Goal: Task Accomplishment & Management: Manage account settings

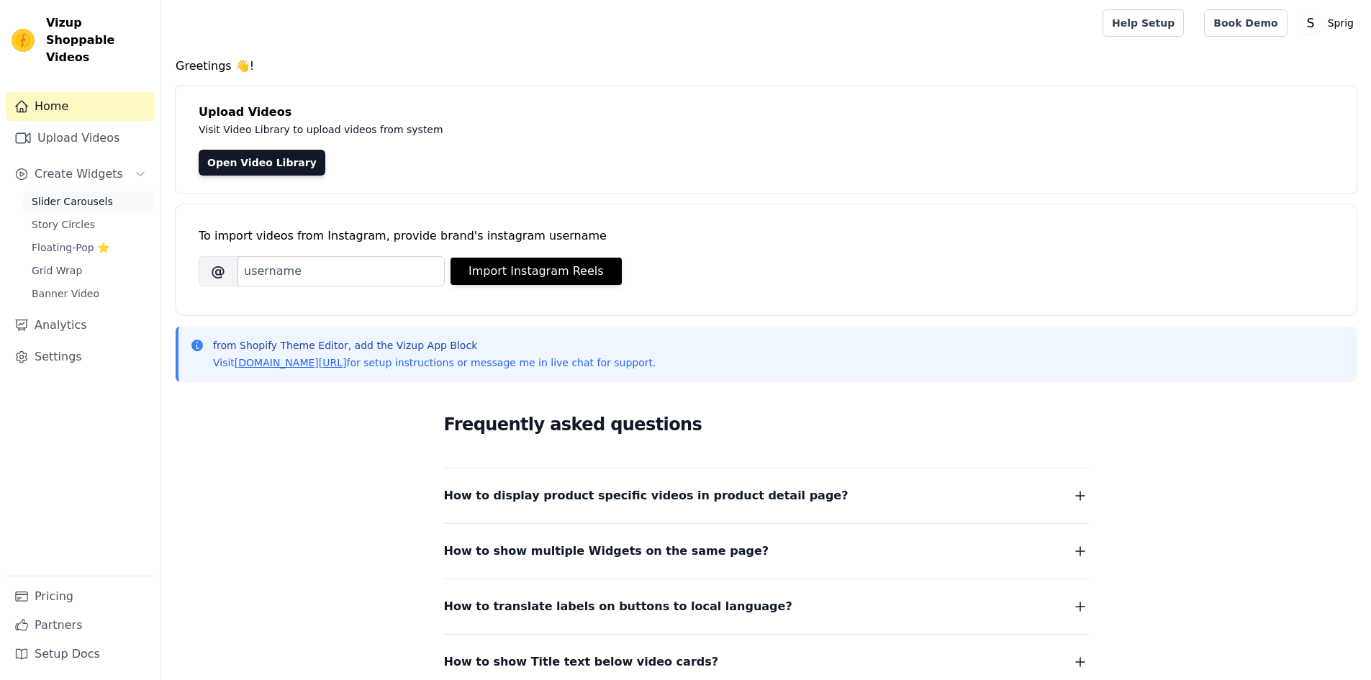
click at [76, 194] on span "Slider Carousels" at bounding box center [72, 201] width 81 height 14
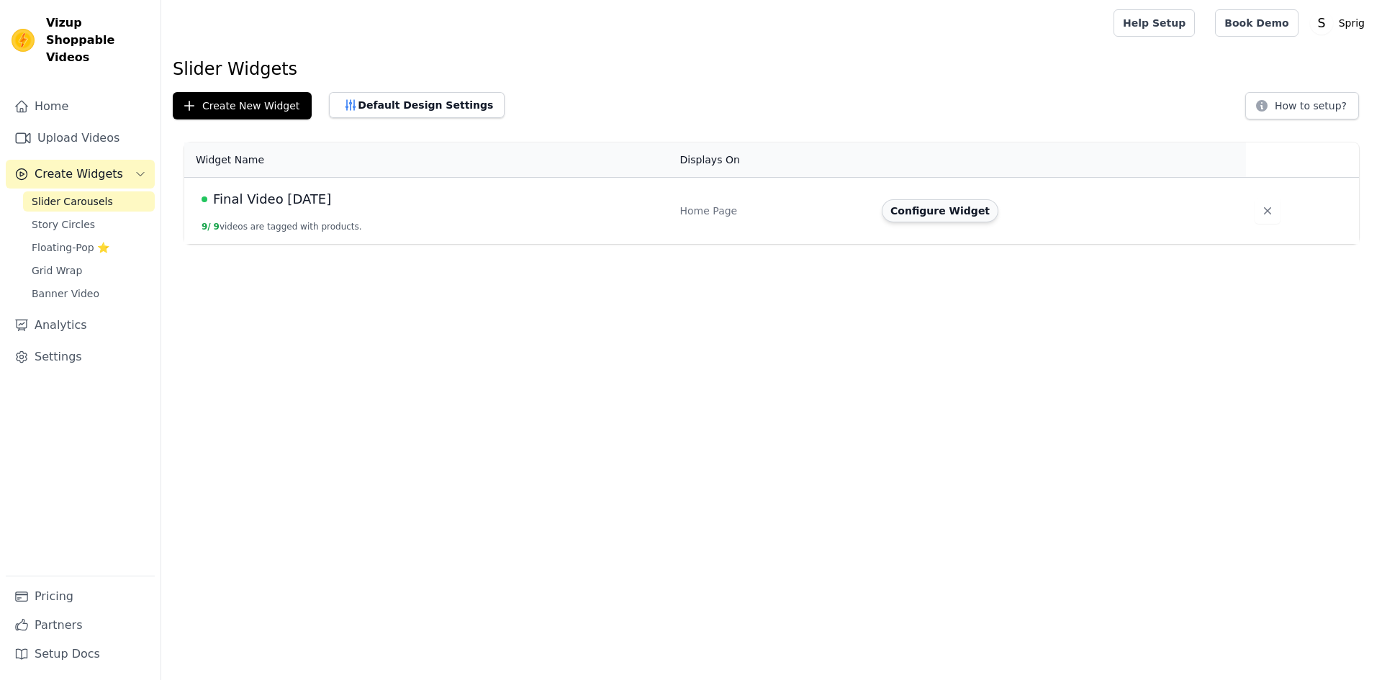
click at [935, 214] on button "Configure Widget" at bounding box center [940, 210] width 117 height 23
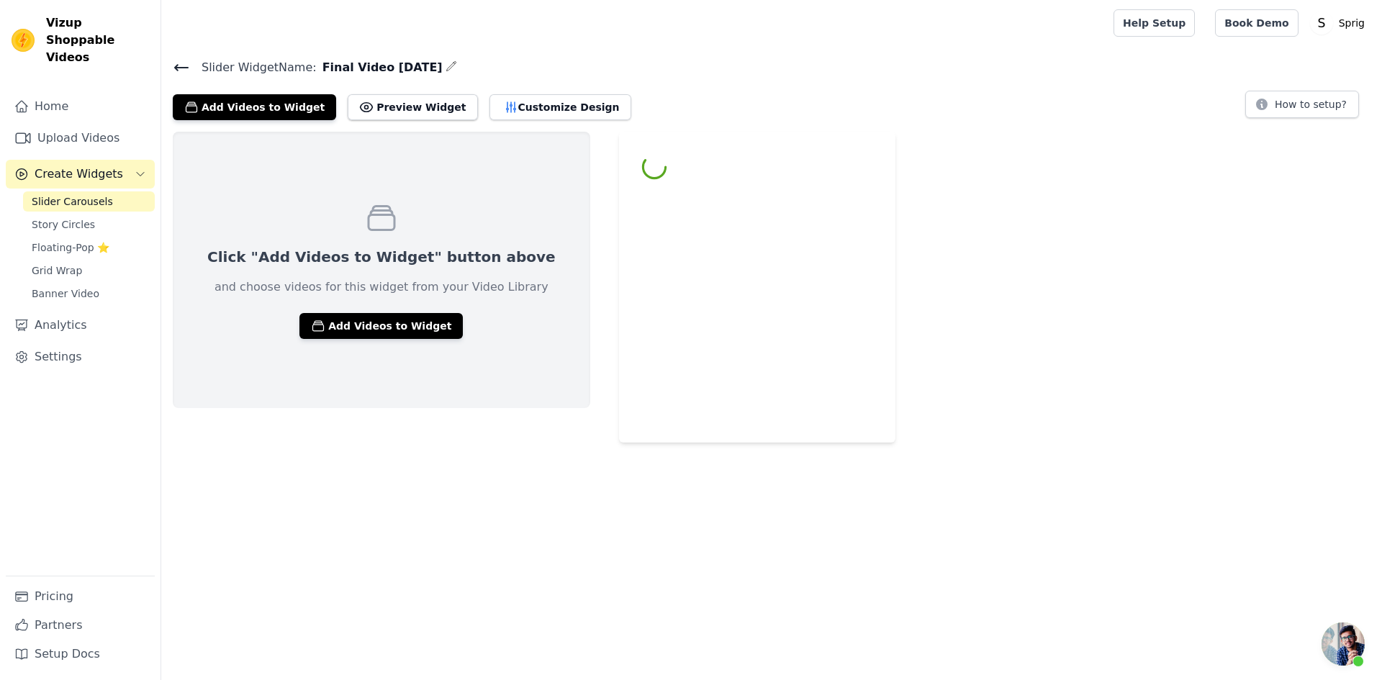
scroll to position [256, 0]
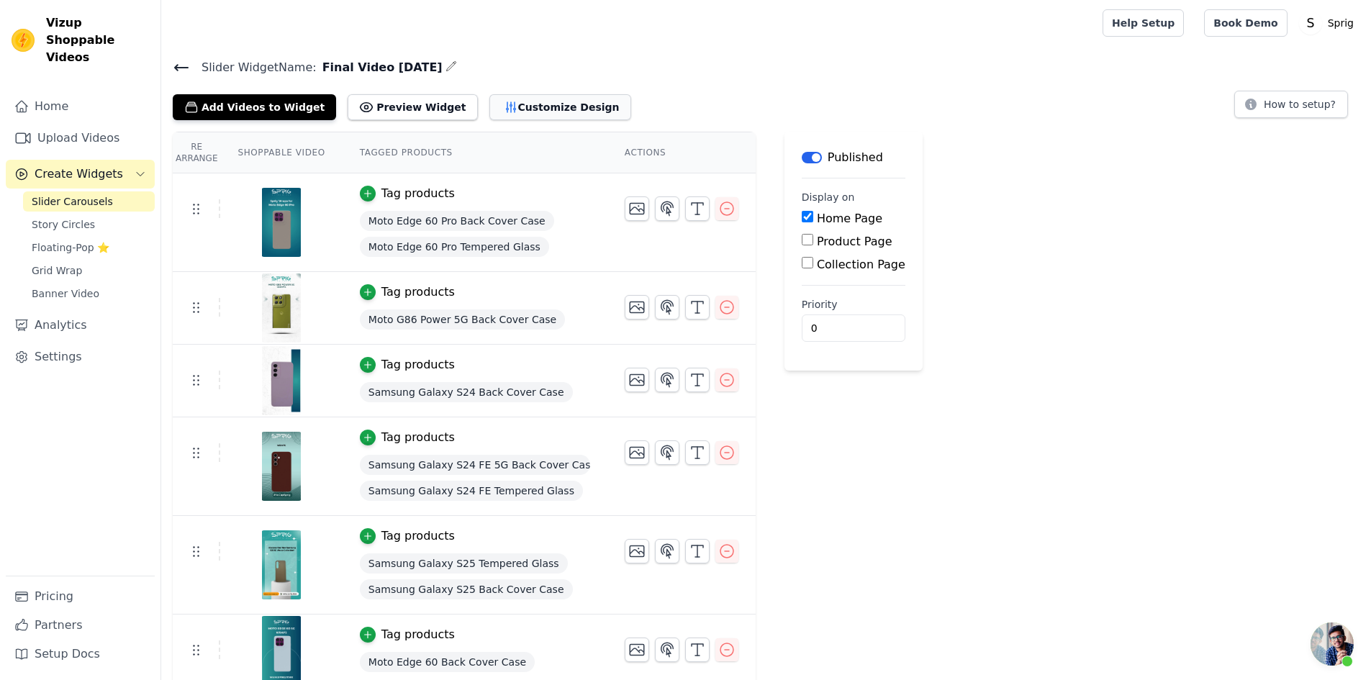
click at [520, 100] on button "Customize Design" at bounding box center [560, 107] width 142 height 26
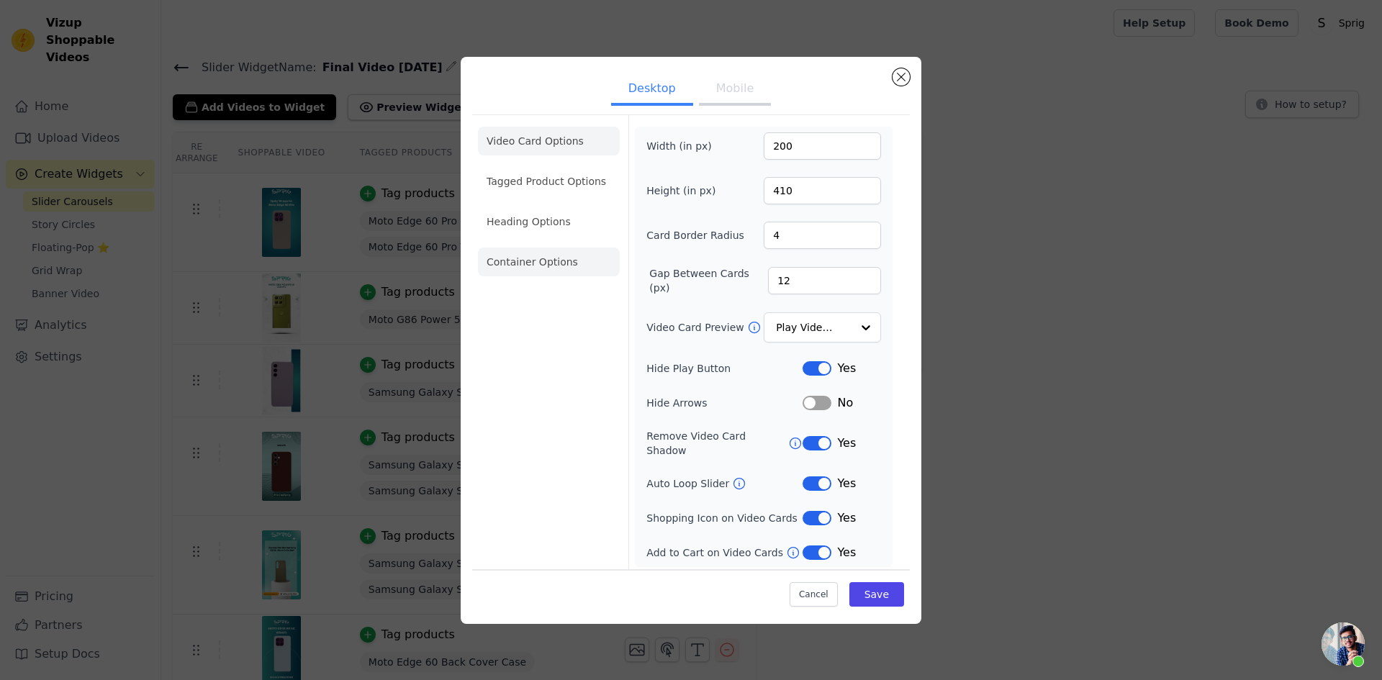
click at [552, 270] on li "Container Options" at bounding box center [549, 262] width 142 height 29
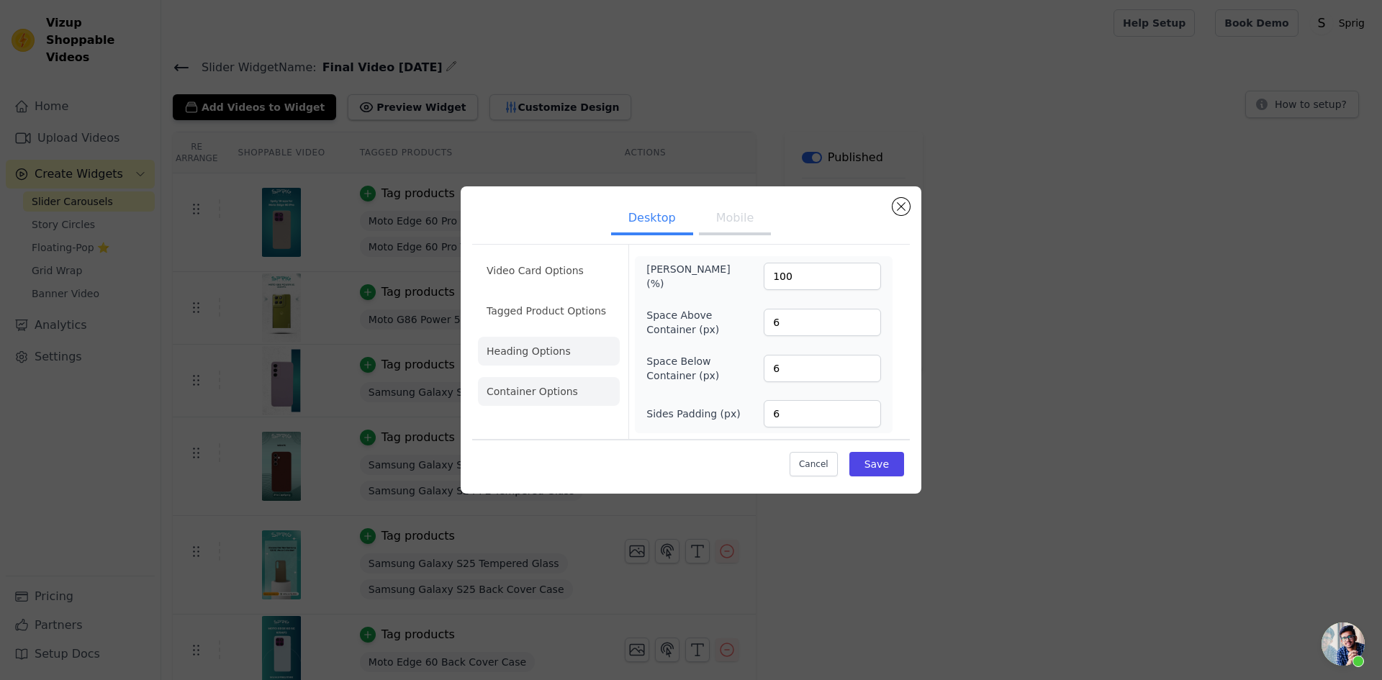
click at [537, 348] on li "Heading Options" at bounding box center [549, 351] width 142 height 29
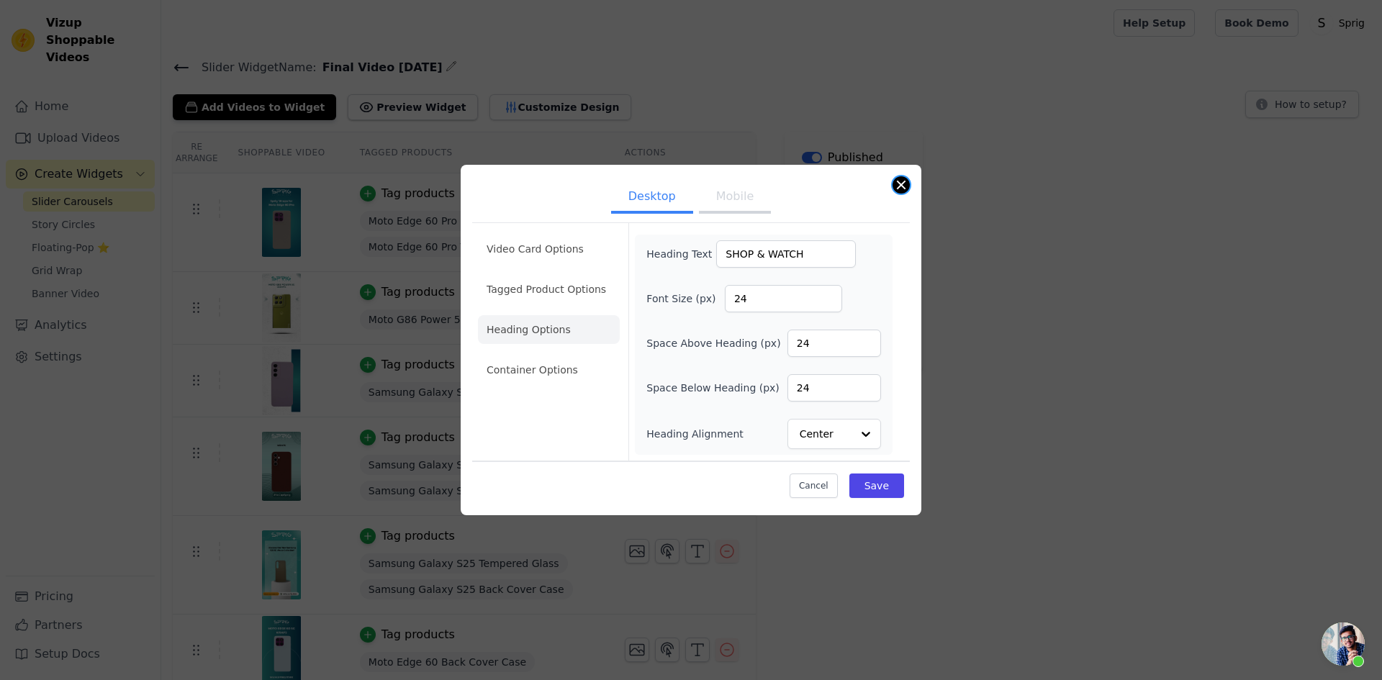
click at [901, 187] on button "Close modal" at bounding box center [900, 184] width 17 height 17
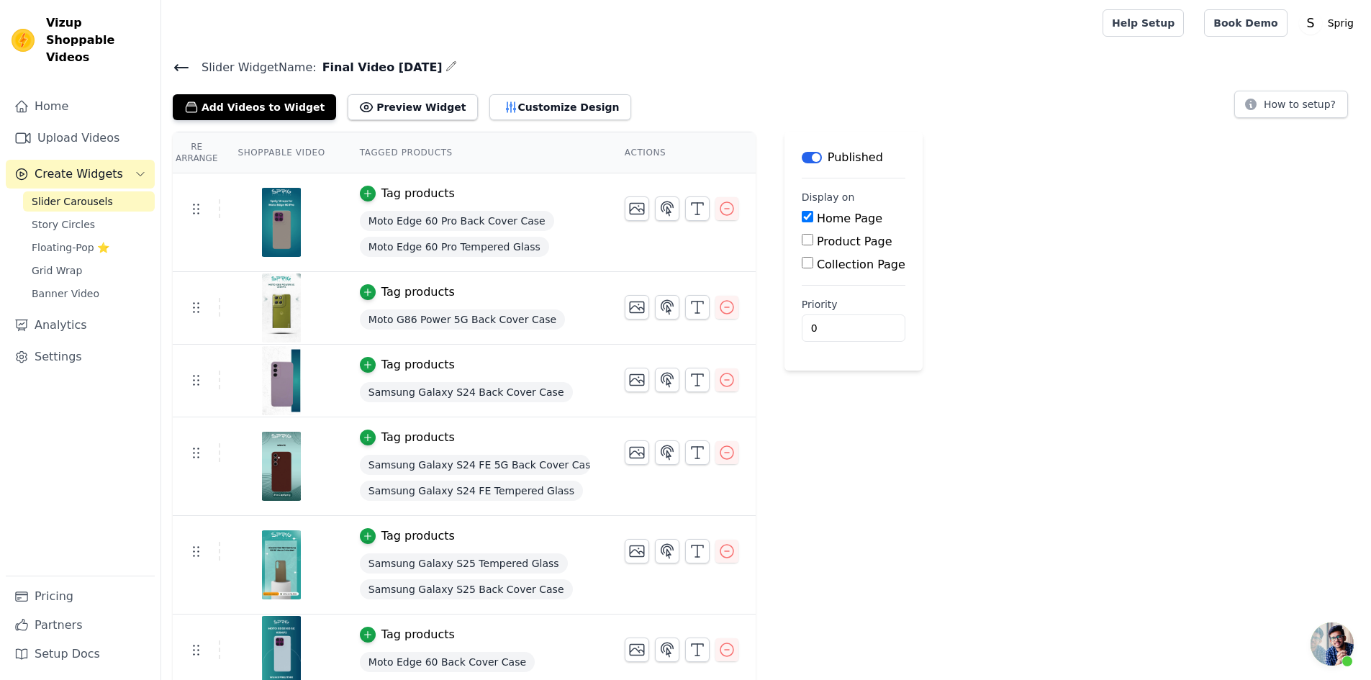
click at [170, 65] on div "Slider Widget Name: Final Video [DATE] Add Videos to Widget Preview Widget Cust…" at bounding box center [766, 89] width 1210 height 63
click at [183, 67] on icon at bounding box center [181, 68] width 13 height 6
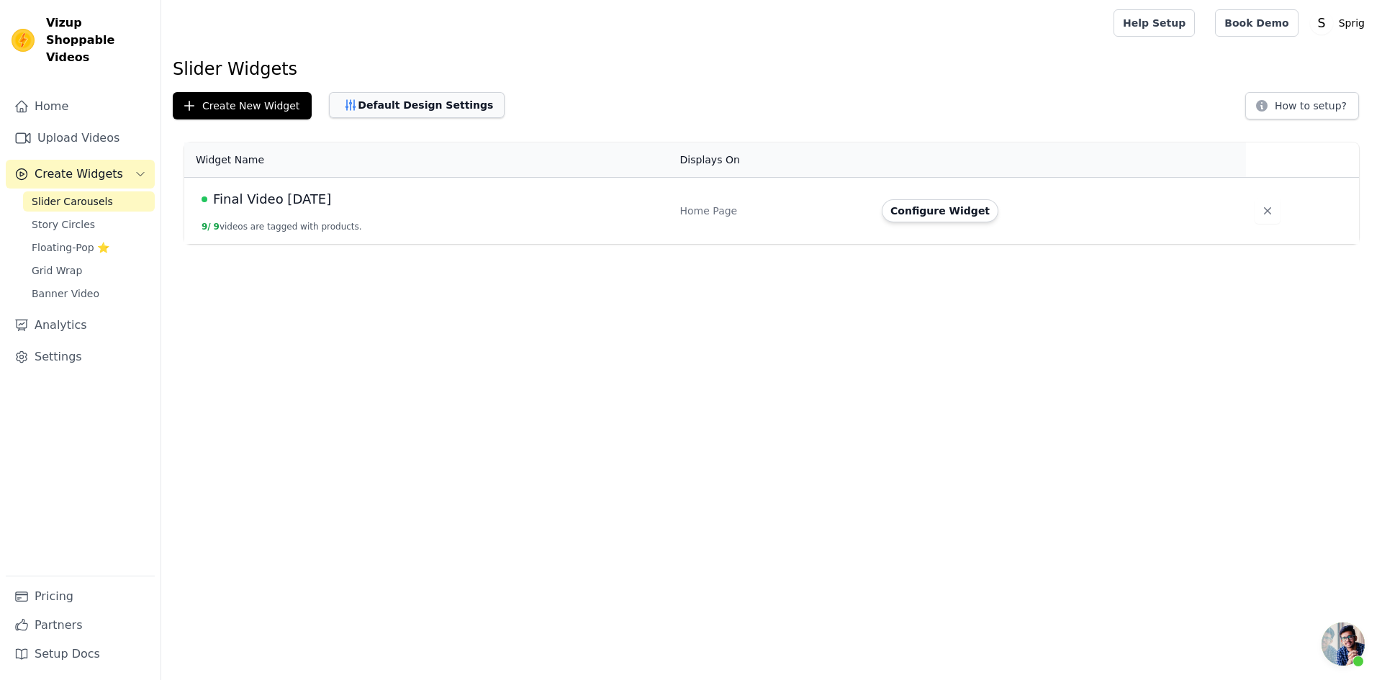
click at [380, 112] on button "Default Design Settings" at bounding box center [417, 105] width 176 height 26
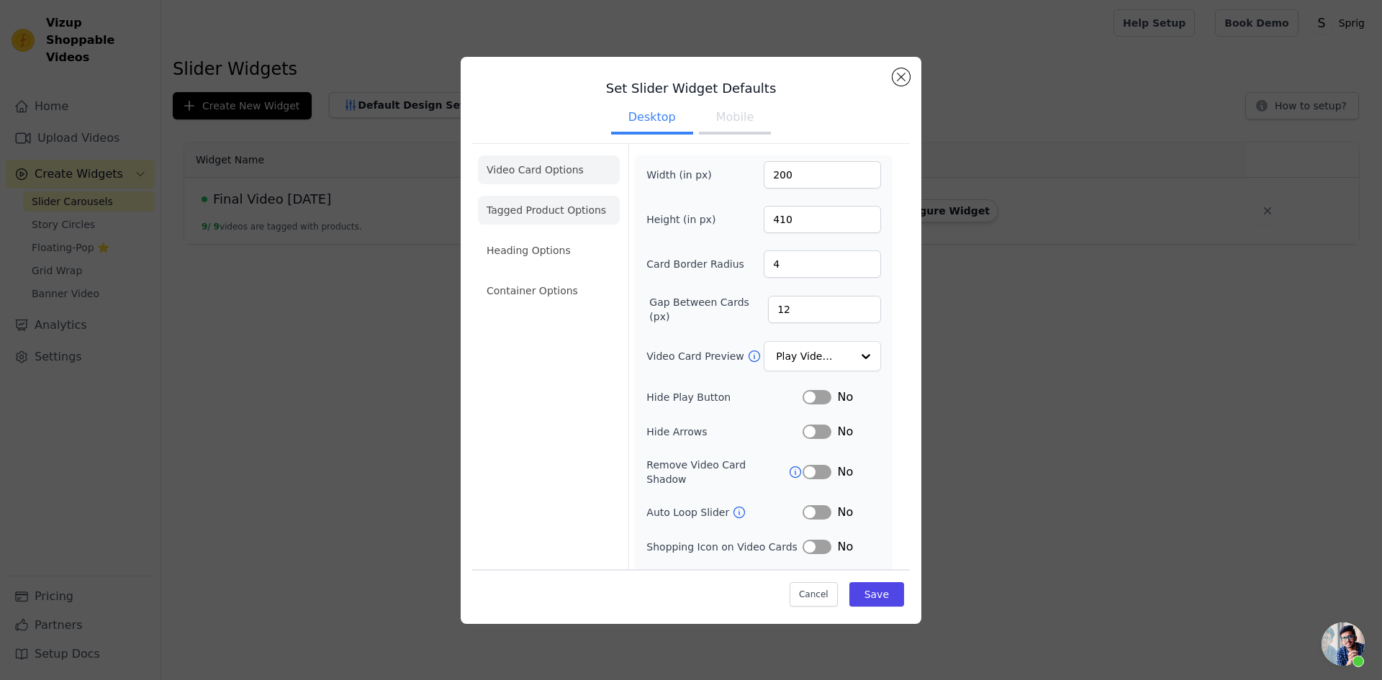
click at [530, 209] on li "Tagged Product Options" at bounding box center [549, 210] width 142 height 29
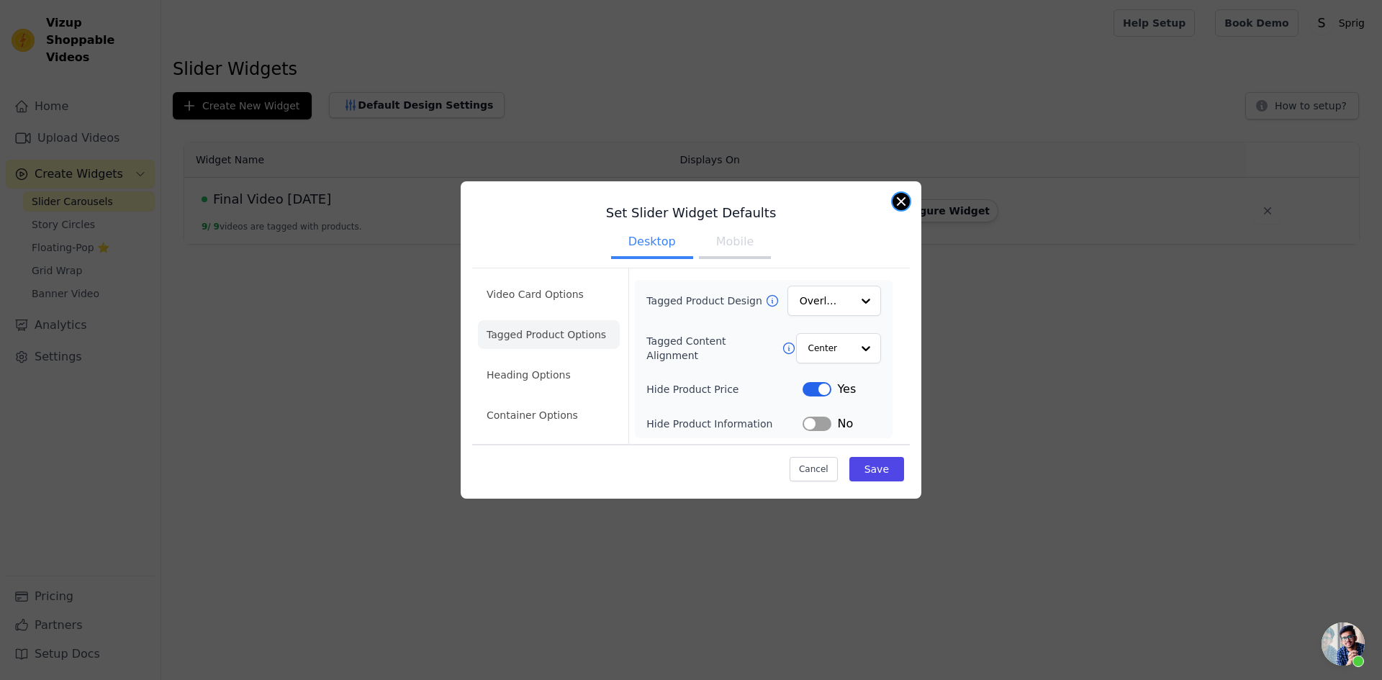
click at [895, 195] on button "Close modal" at bounding box center [900, 201] width 17 height 17
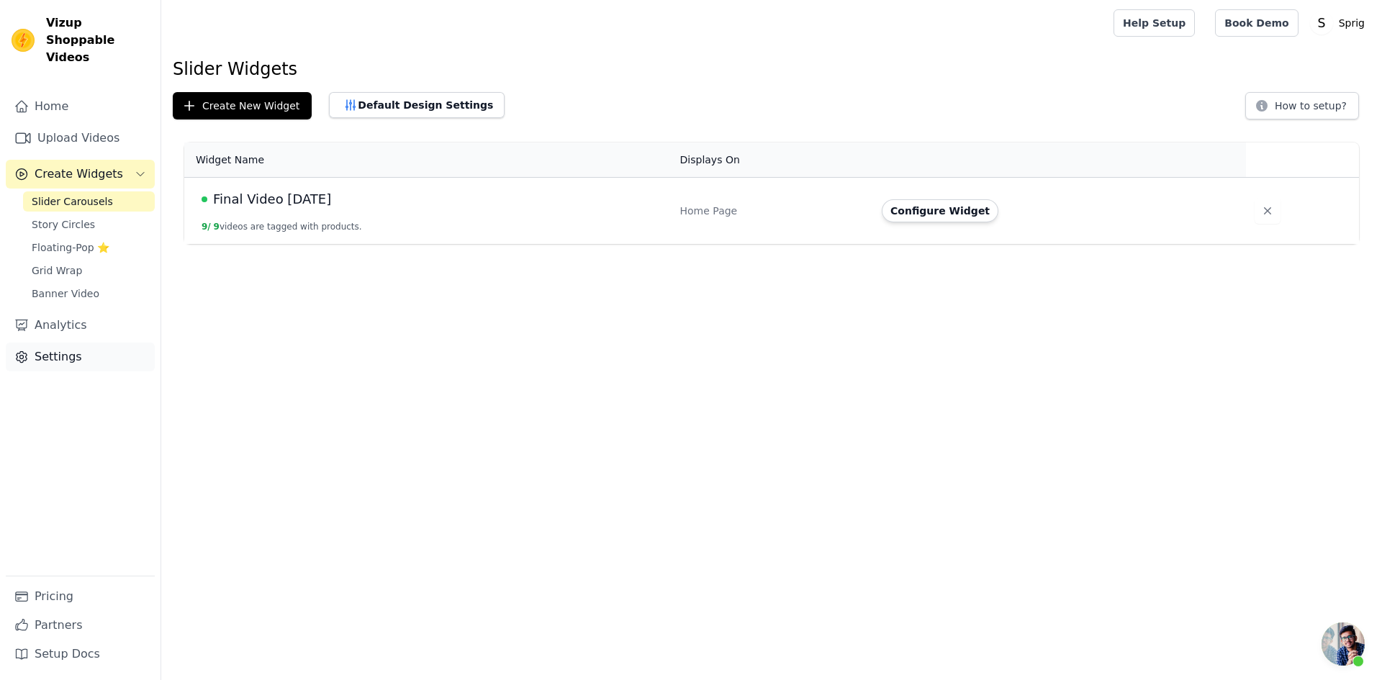
click at [45, 348] on link "Settings" at bounding box center [80, 357] width 149 height 29
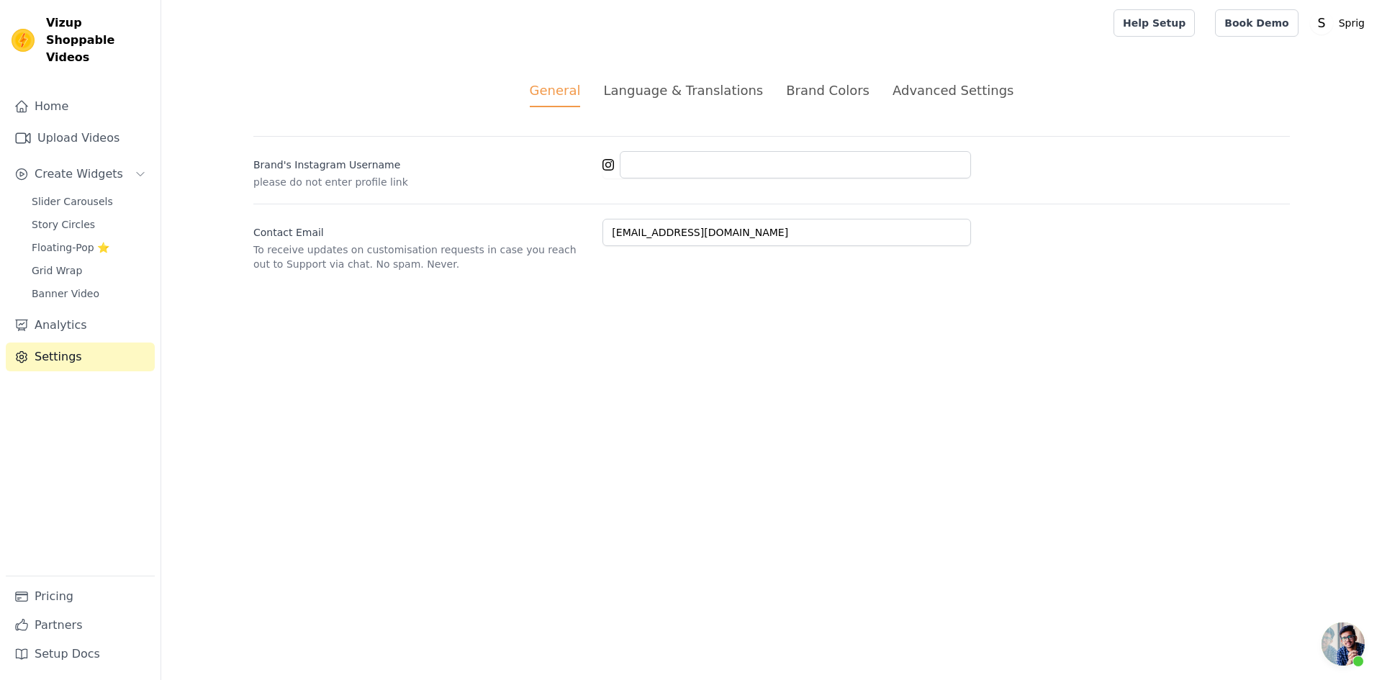
click at [938, 96] on div "Advanced Settings" at bounding box center [952, 90] width 121 height 19
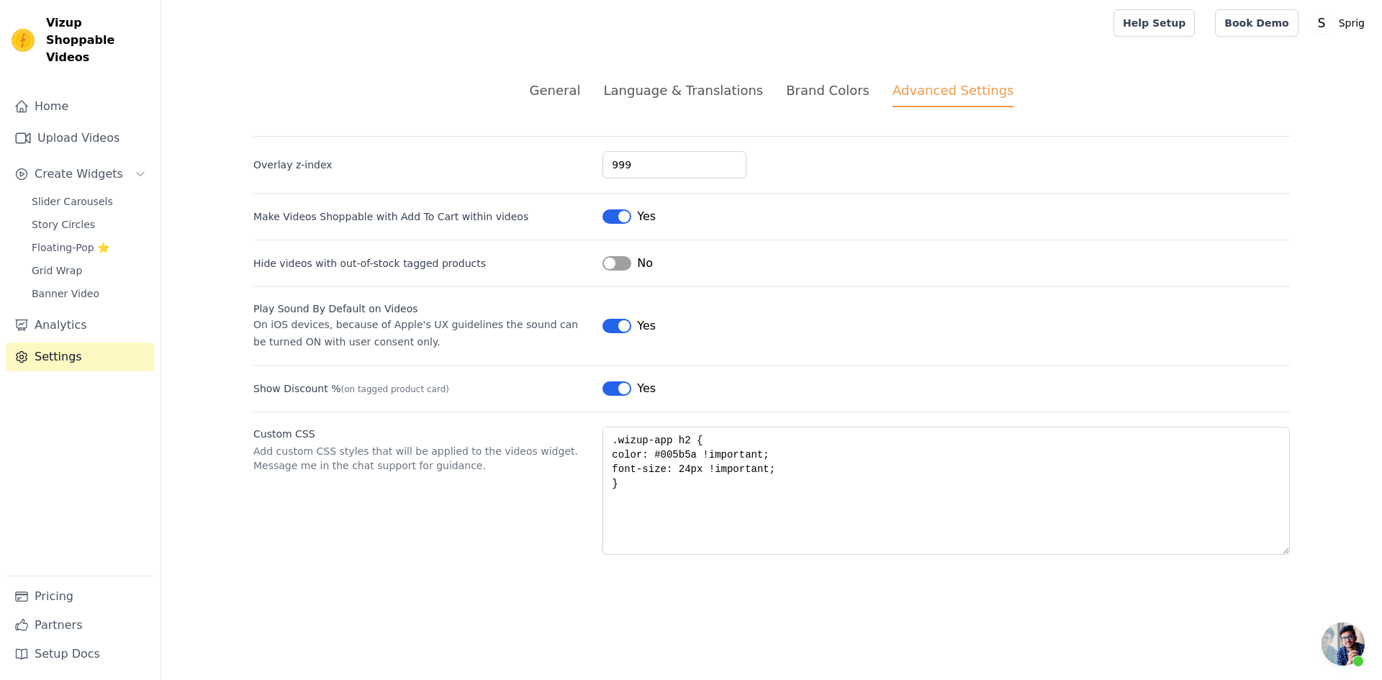
click at [815, 94] on div "Brand Colors" at bounding box center [827, 90] width 83 height 19
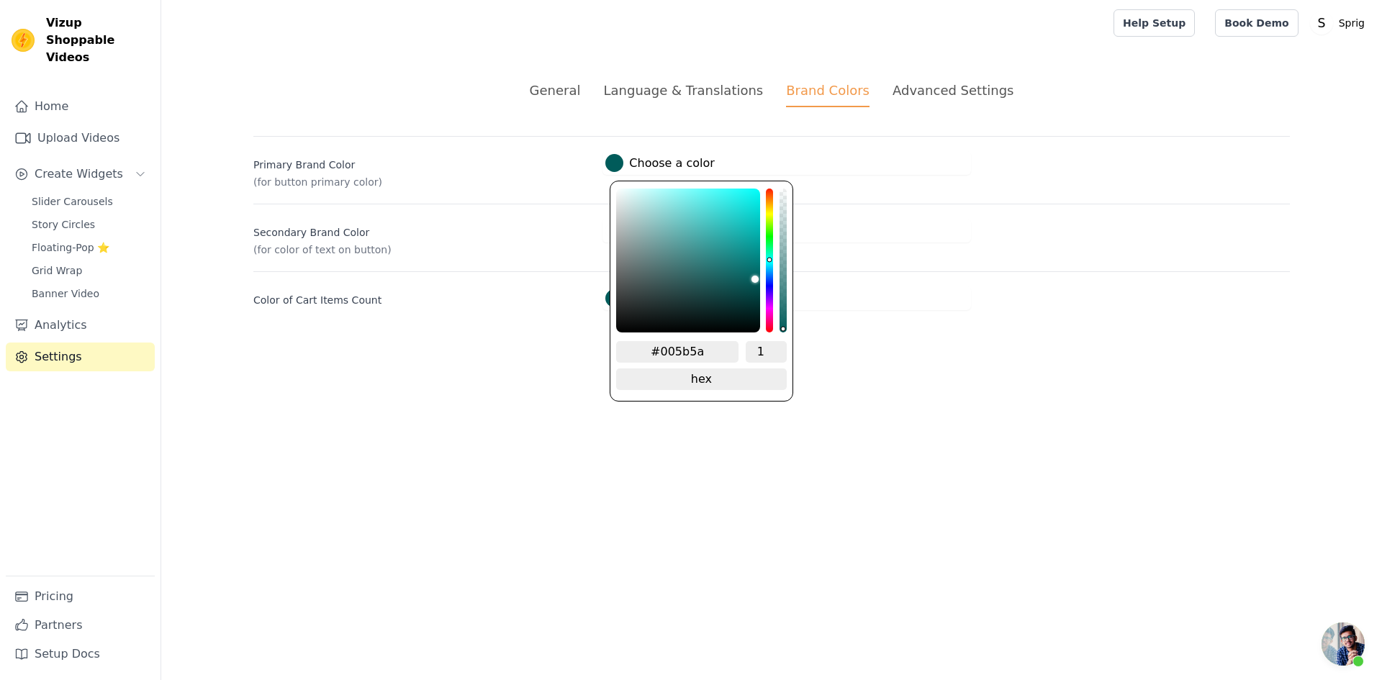
click at [635, 168] on label "#005b5a Choose a color" at bounding box center [659, 163] width 109 height 18
click at [702, 346] on input "#005b5a" at bounding box center [677, 352] width 122 height 22
paste input "34aca5"
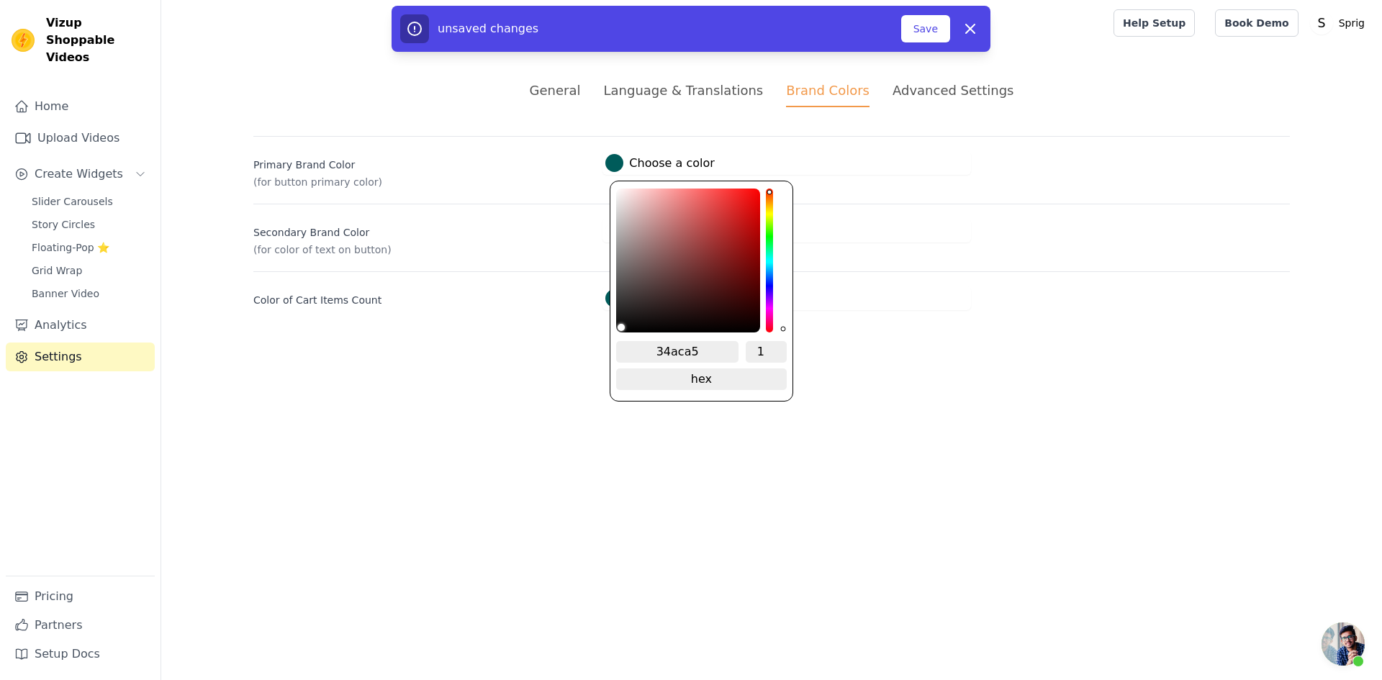
type input "34aca5"
click at [899, 345] on html "Vizup Shoppable Videos Home Upload Videos Create Widgets Slider Carousels Story…" at bounding box center [691, 172] width 1382 height 345
click at [617, 164] on div at bounding box center [614, 163] width 18 height 18
click at [691, 346] on input "34aca5" at bounding box center [677, 352] width 122 height 22
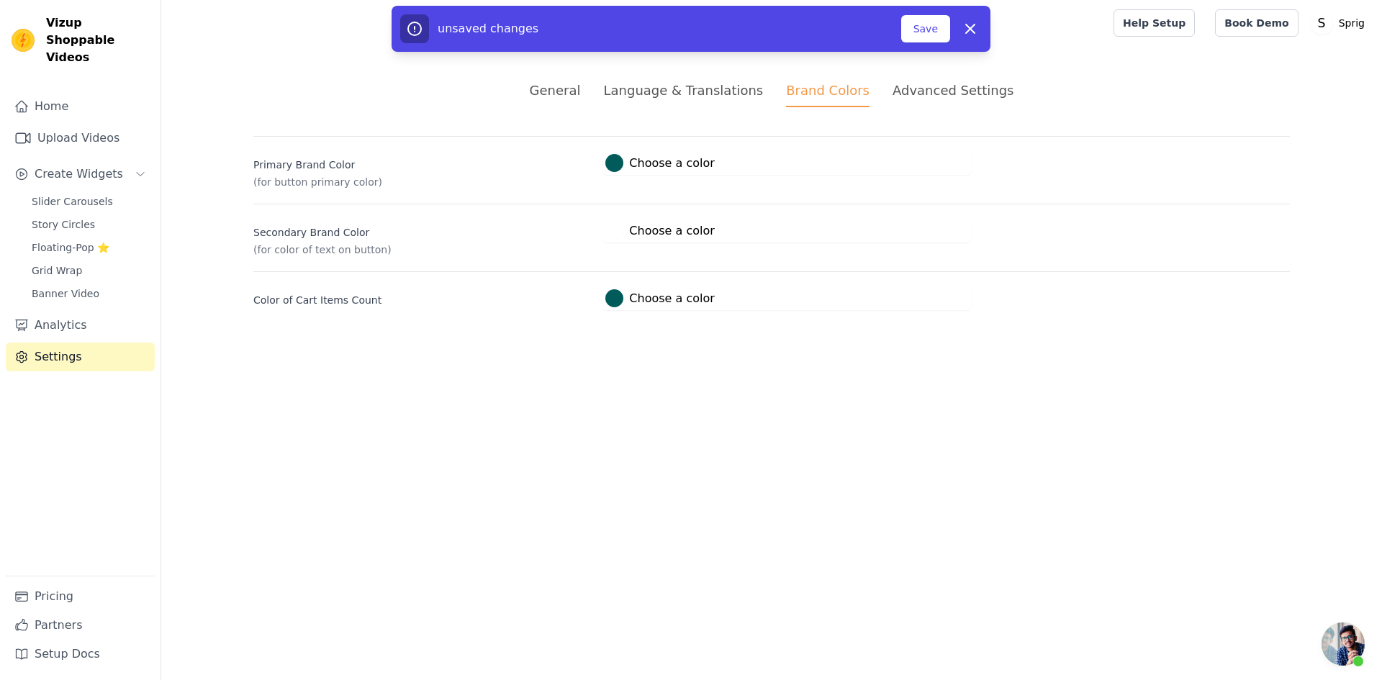
click at [835, 345] on html "Vizup Shoppable Videos Home Upload Videos Create Widgets Slider Carousels Story…" at bounding box center [691, 172] width 1382 height 345
click at [617, 163] on div at bounding box center [614, 163] width 18 height 18
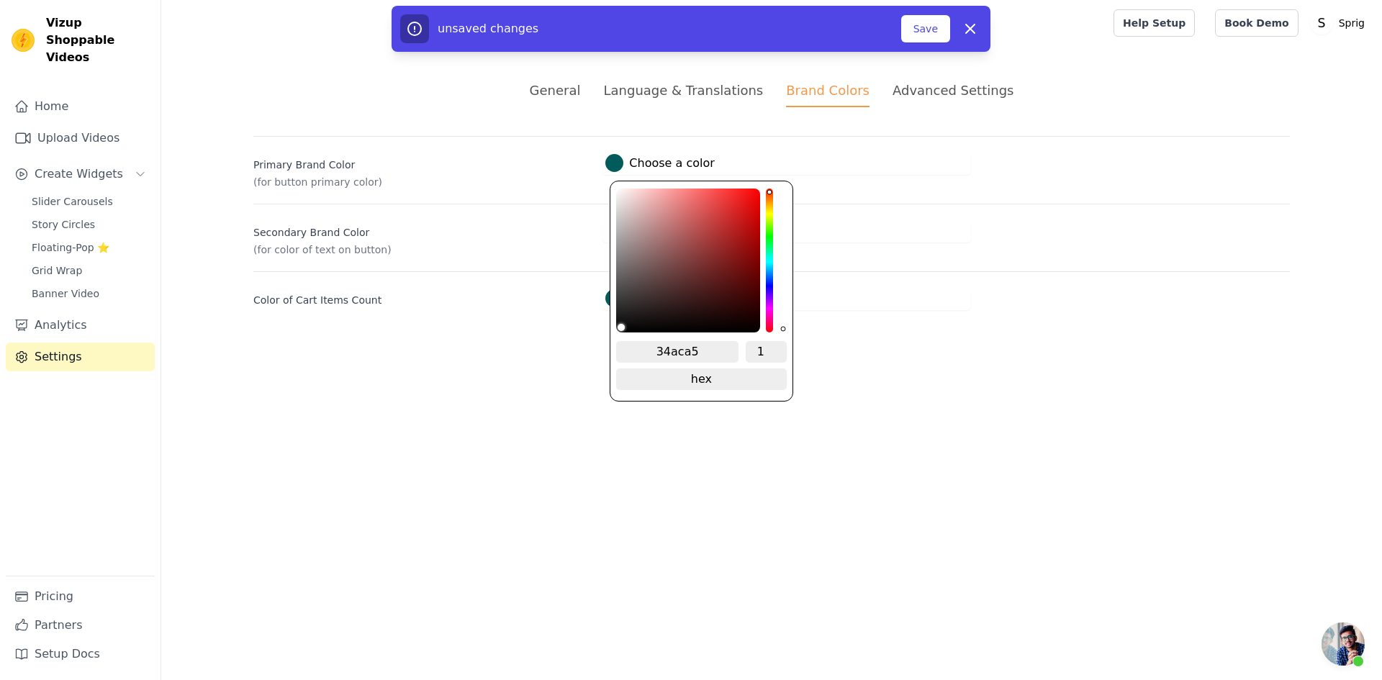
click at [665, 348] on input "34aca5" at bounding box center [677, 352] width 122 height 22
click at [517, 345] on html "Vizup Shoppable Videos Home Upload Videos Create Widgets Slider Carousels Story…" at bounding box center [691, 172] width 1382 height 345
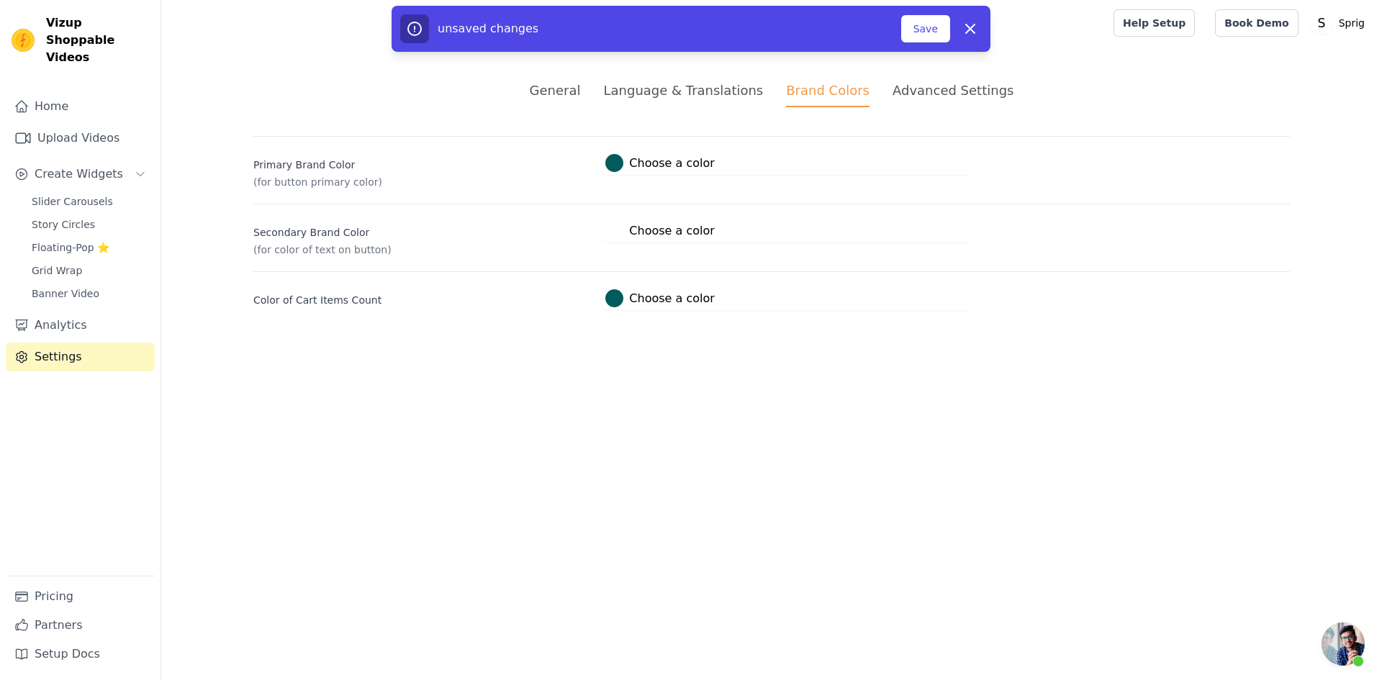
click at [628, 296] on label "#005b5a Choose a color" at bounding box center [659, 298] width 109 height 18
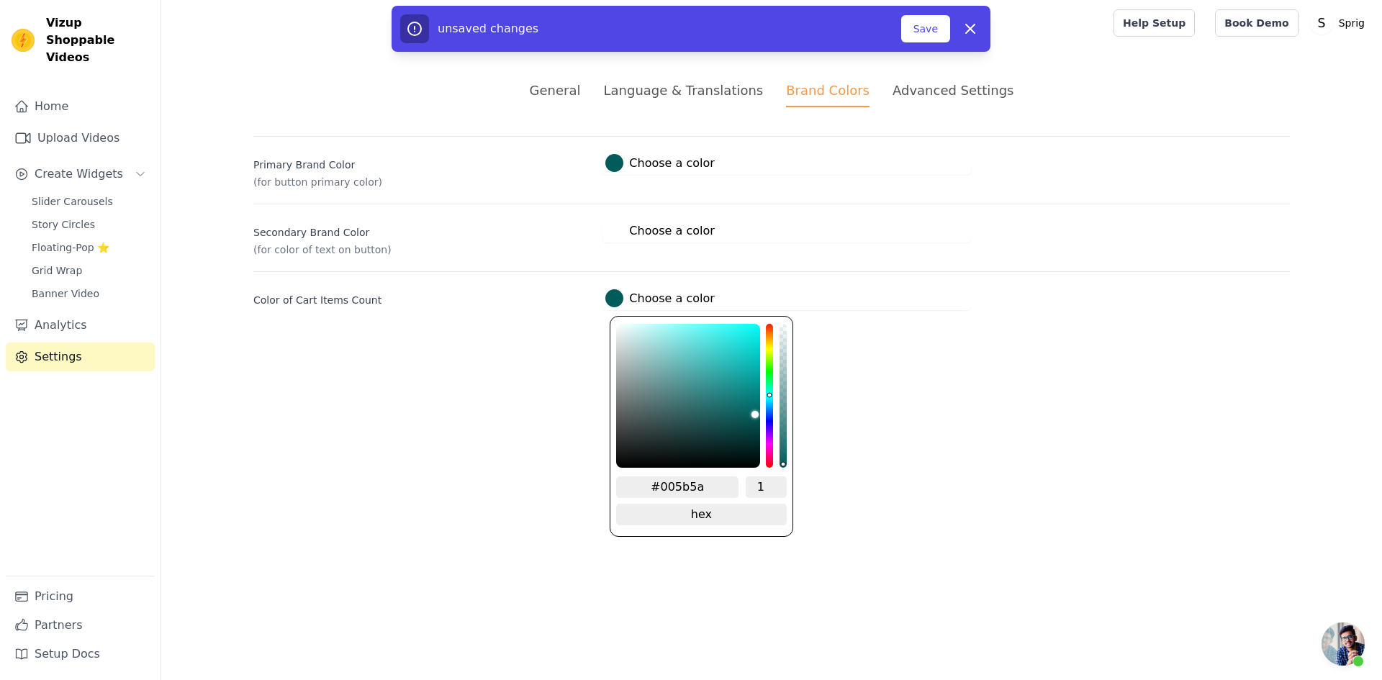
click at [677, 479] on input "#005b5a" at bounding box center [677, 487] width 122 height 22
paste input "34aca5"
type input "#34aca5"
click at [653, 173] on button "#005b5a Choose a color 34aca5 1 hex change to rgb" at bounding box center [659, 163] width 114 height 24
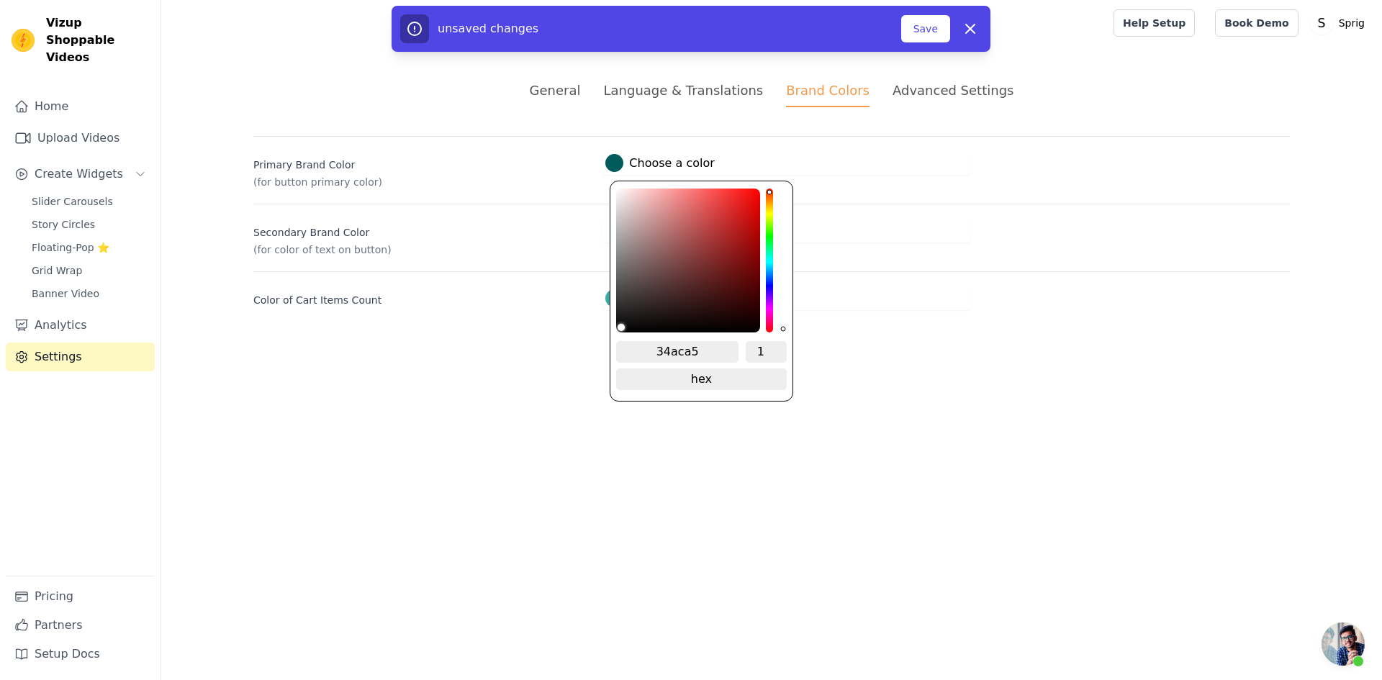
click at [659, 167] on label "#005b5a Choose a color" at bounding box center [659, 163] width 109 height 18
click at [654, 354] on input "34aca5" at bounding box center [677, 352] width 122 height 22
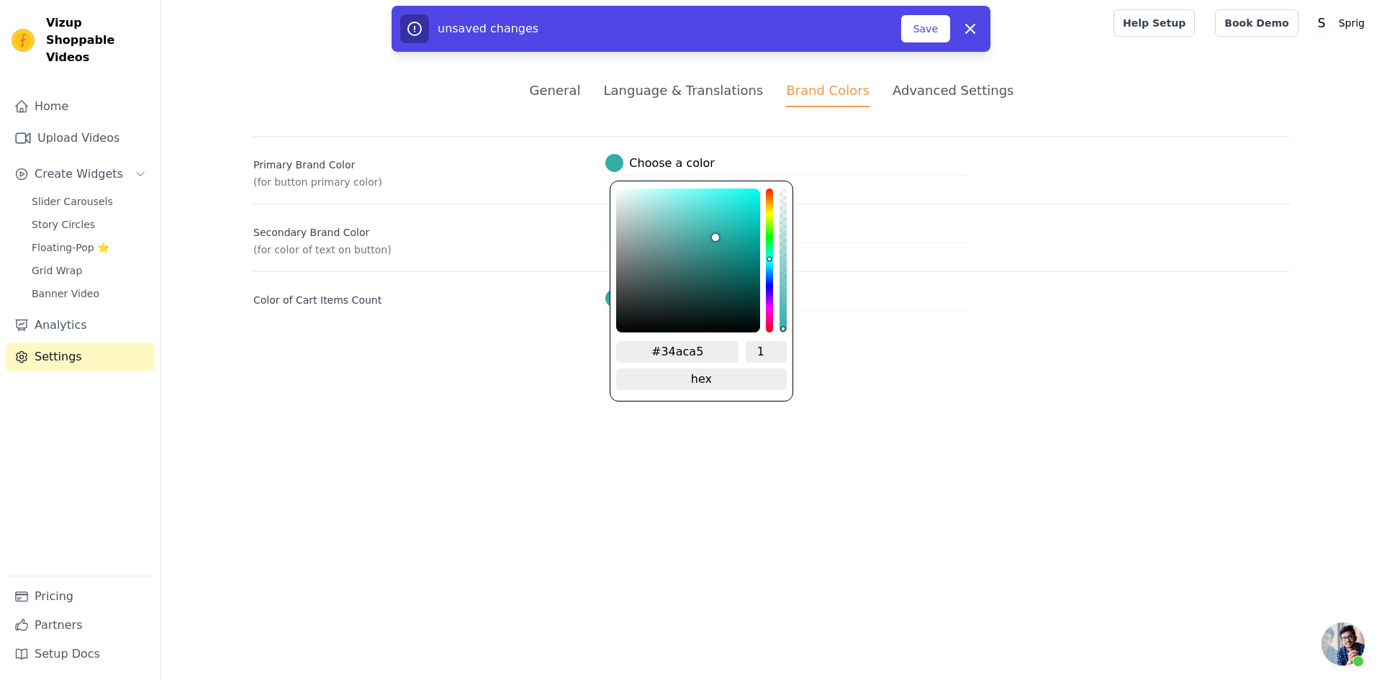
type input "#34aca5"
click at [598, 345] on html "Vizup Shoppable Videos Home Upload Videos Create Widgets Slider Carousels Story…" at bounding box center [691, 172] width 1382 height 345
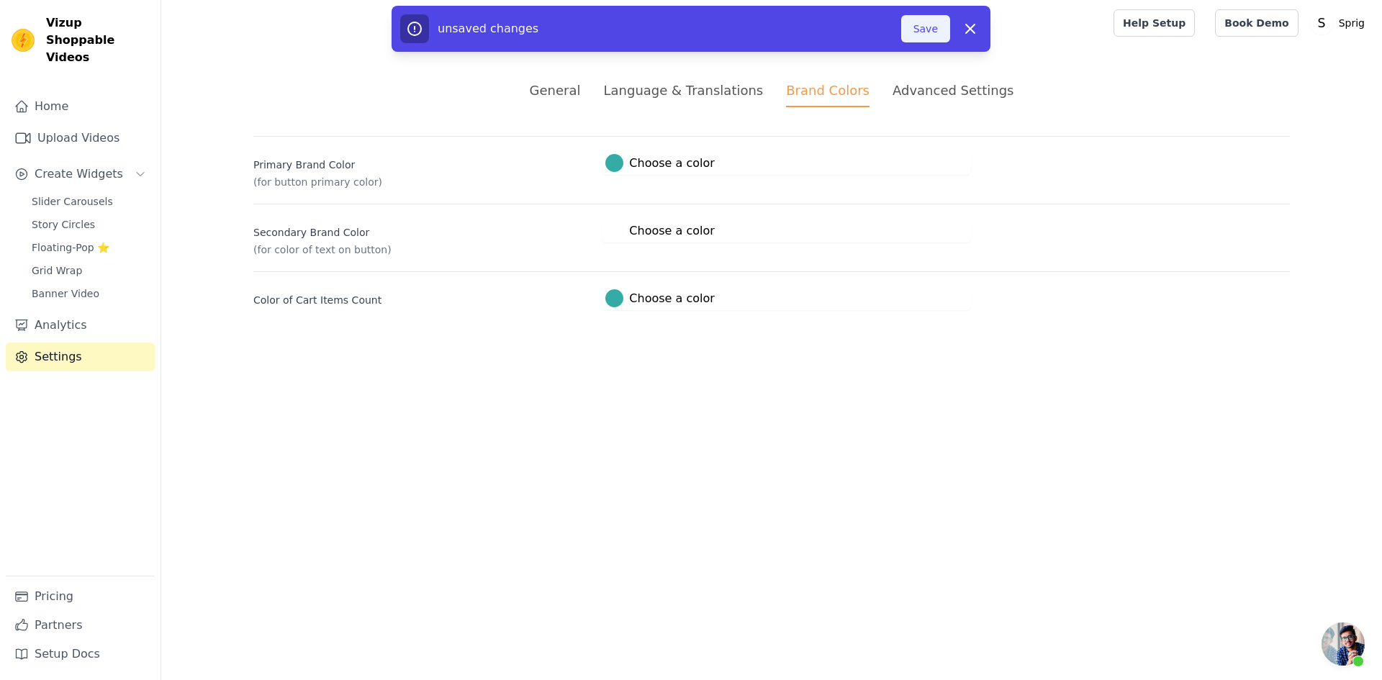
click at [930, 33] on button "Save" at bounding box center [925, 28] width 49 height 27
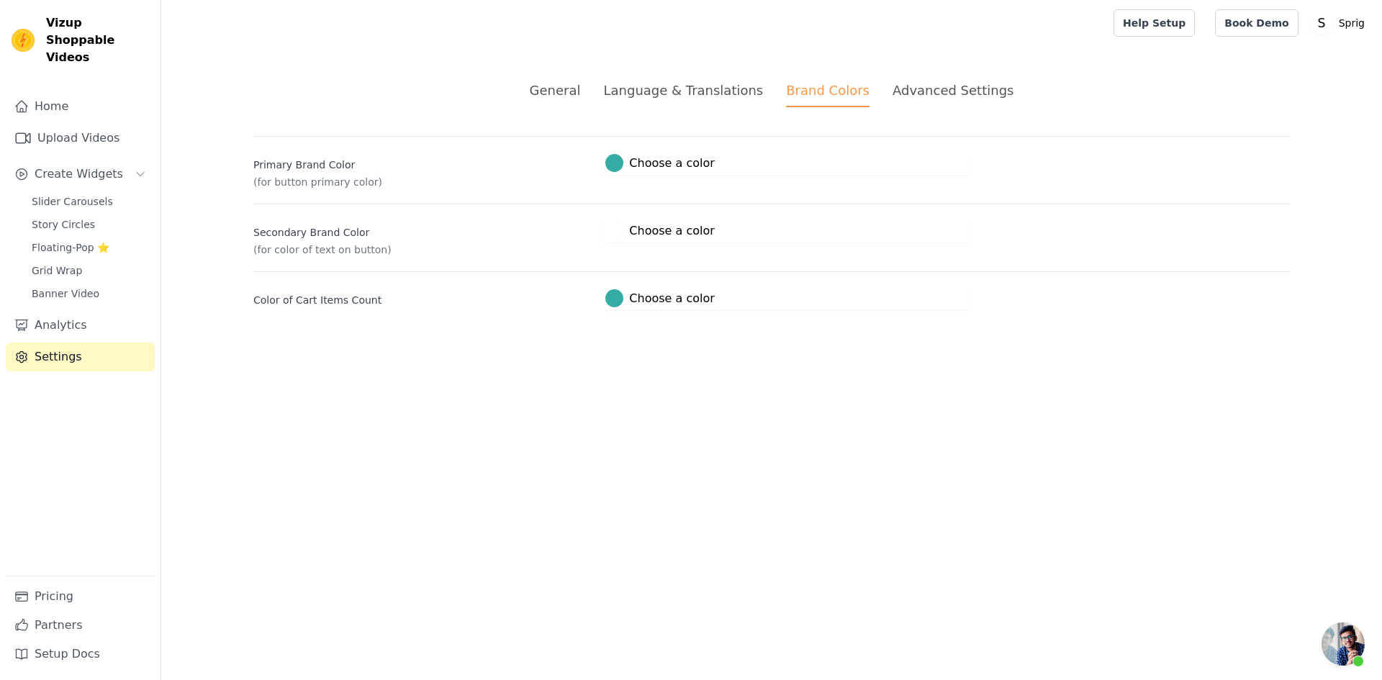
click at [892, 82] on div "Advanced Settings" at bounding box center [952, 90] width 121 height 19
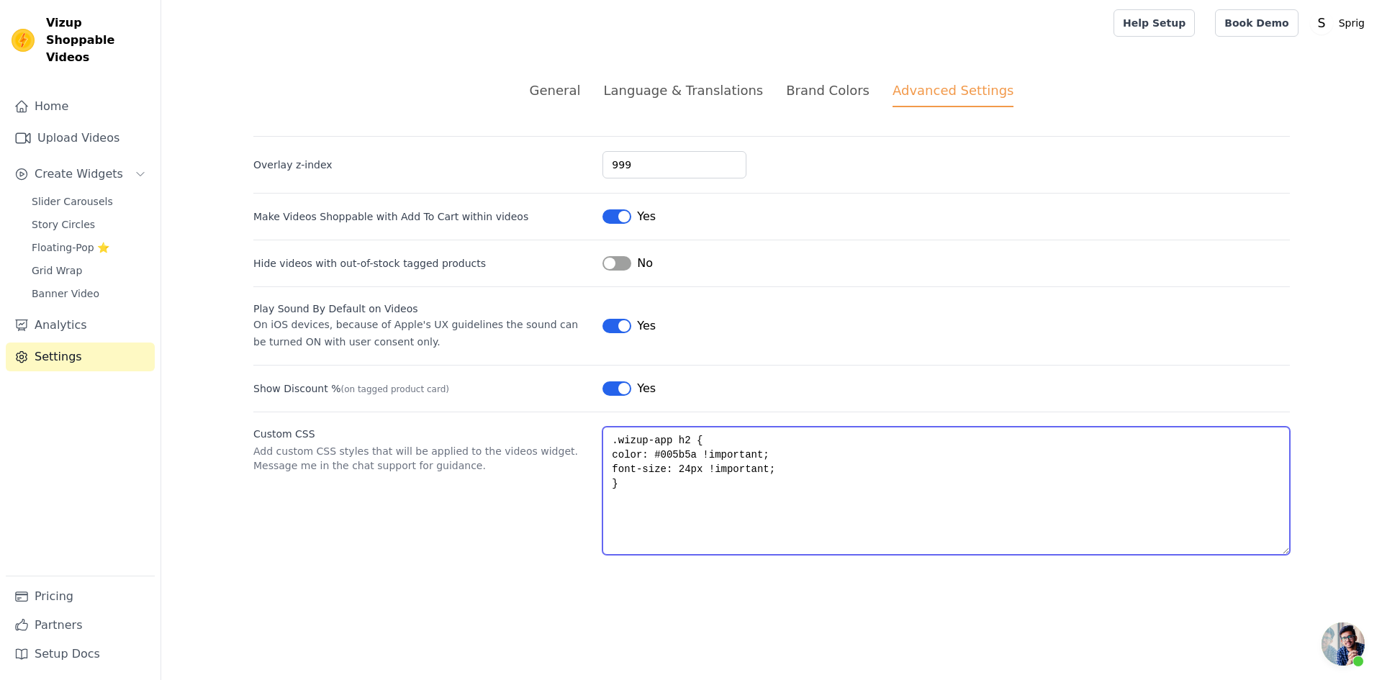
drag, startPoint x: 658, startPoint y: 451, endPoint x: 689, endPoint y: 457, distance: 31.5
click at [689, 457] on textarea ".wizup-app h2 { color: #005b5a !important; font-size: 24px !important; }" at bounding box center [945, 491] width 687 height 128
paste textarea "34aca5"
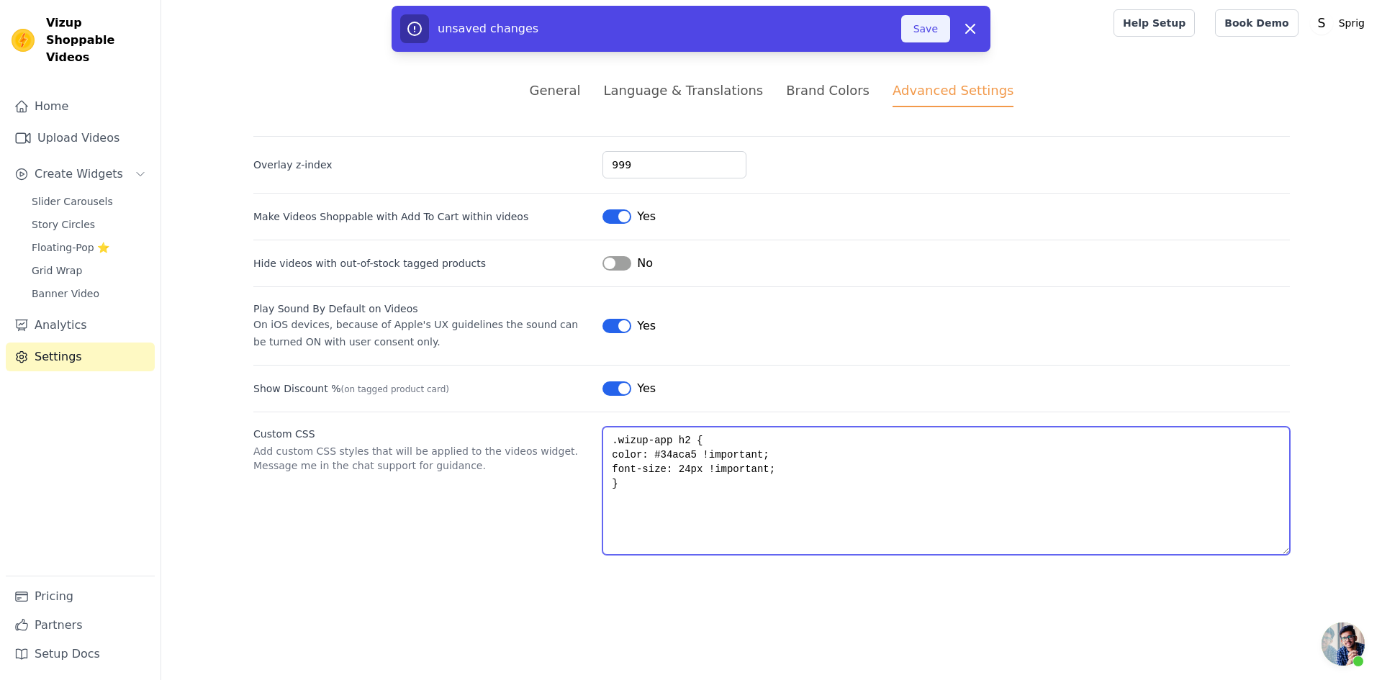
type textarea ".wizup-app h2 { color: #34aca5 !important; font-size: 24px !important; }"
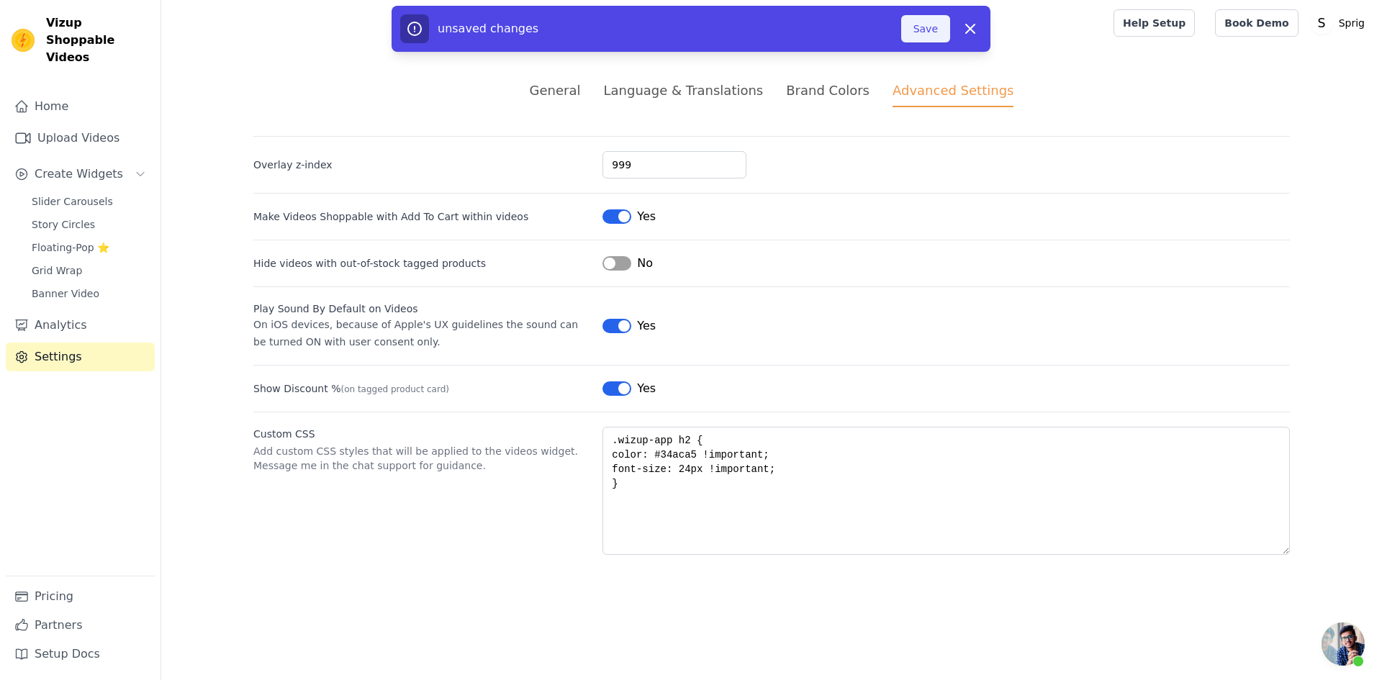
click at [926, 30] on button "Save" at bounding box center [925, 28] width 49 height 27
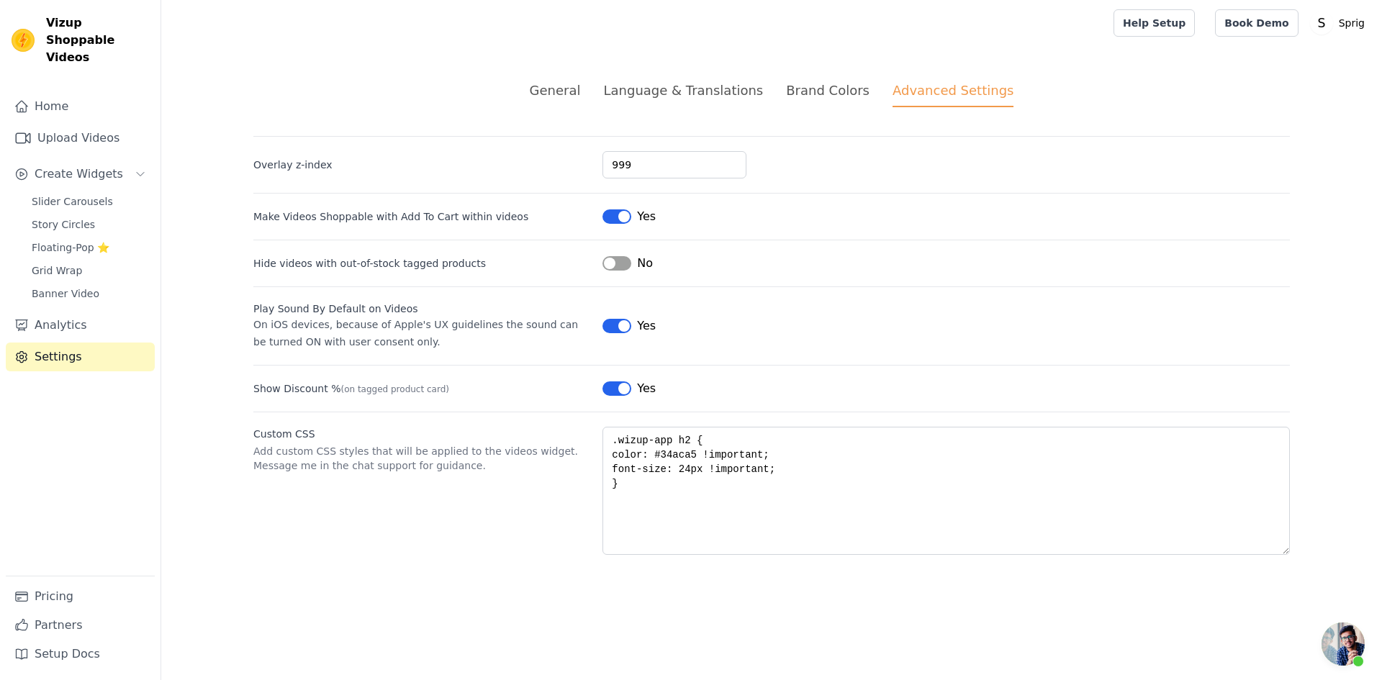
click at [820, 83] on div "Brand Colors" at bounding box center [827, 90] width 83 height 19
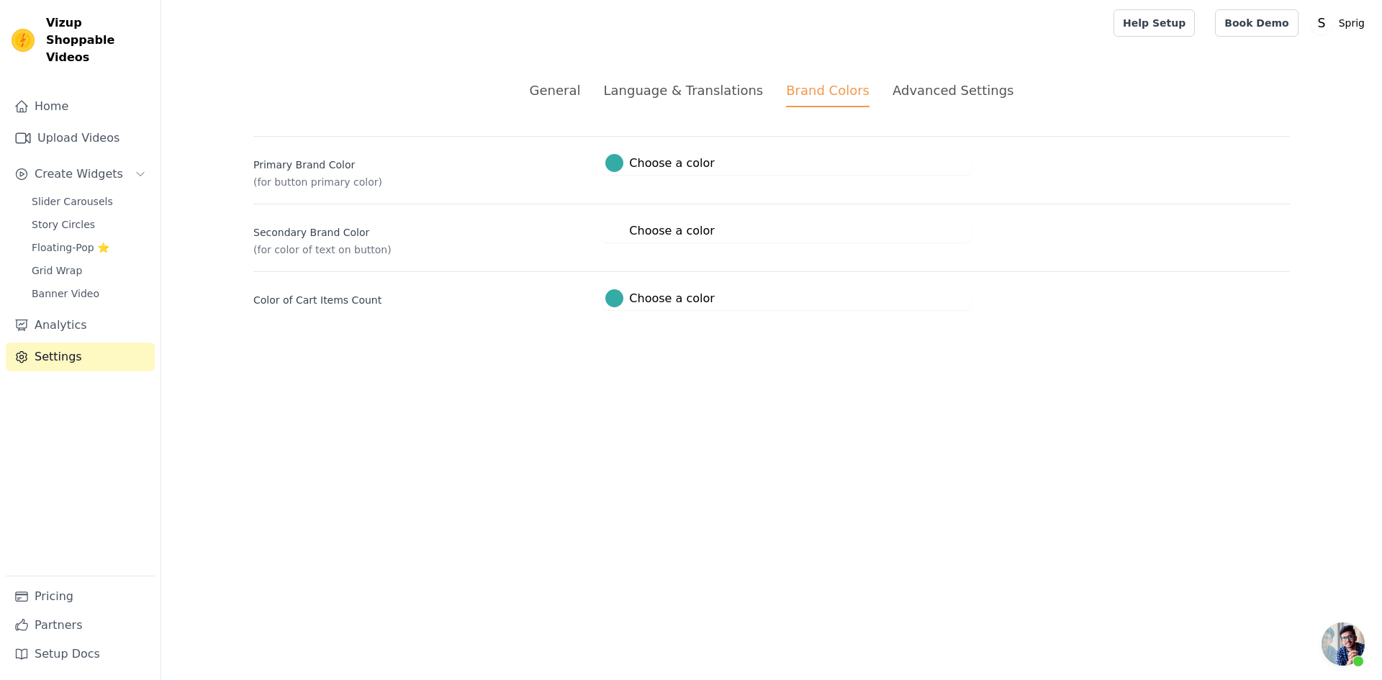
click at [925, 83] on div "Advanced Settings" at bounding box center [952, 90] width 121 height 19
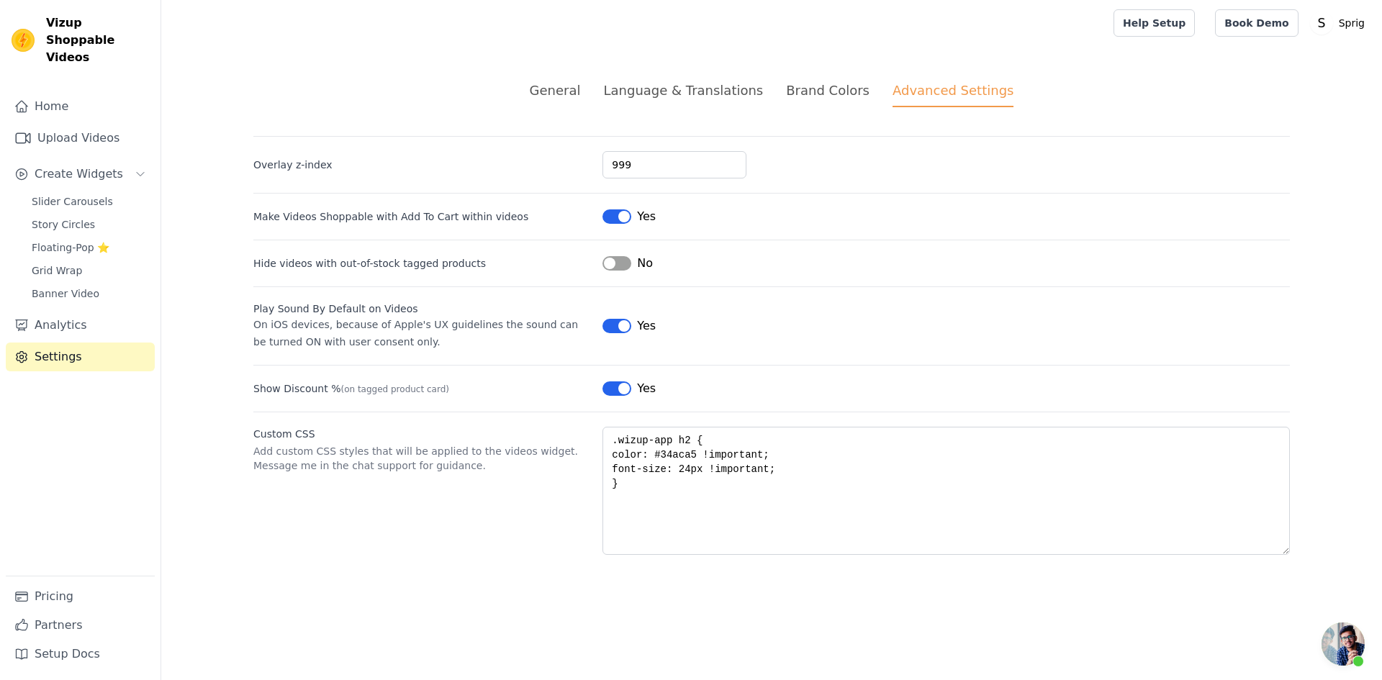
click at [641, 83] on div "Language & Translations" at bounding box center [683, 90] width 160 height 19
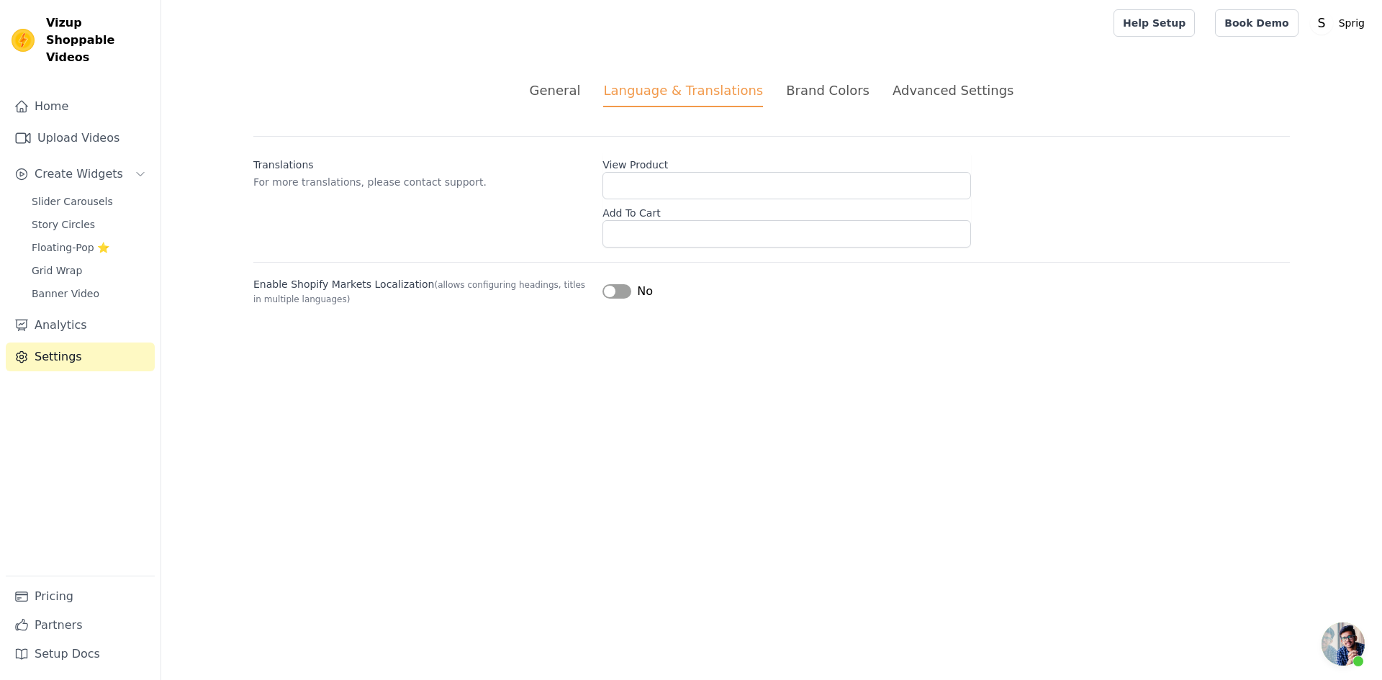
click at [564, 89] on div "General" at bounding box center [555, 90] width 51 height 19
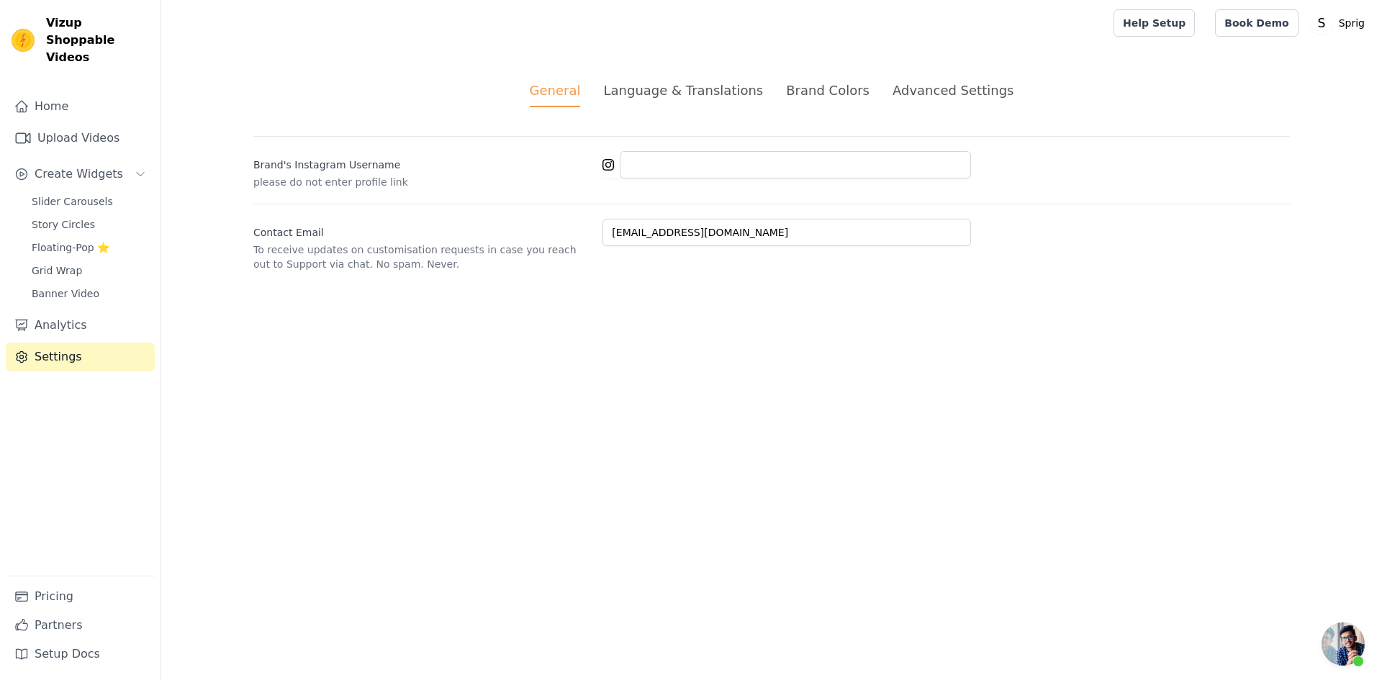
click at [700, 91] on div "Language & Translations" at bounding box center [683, 90] width 160 height 19
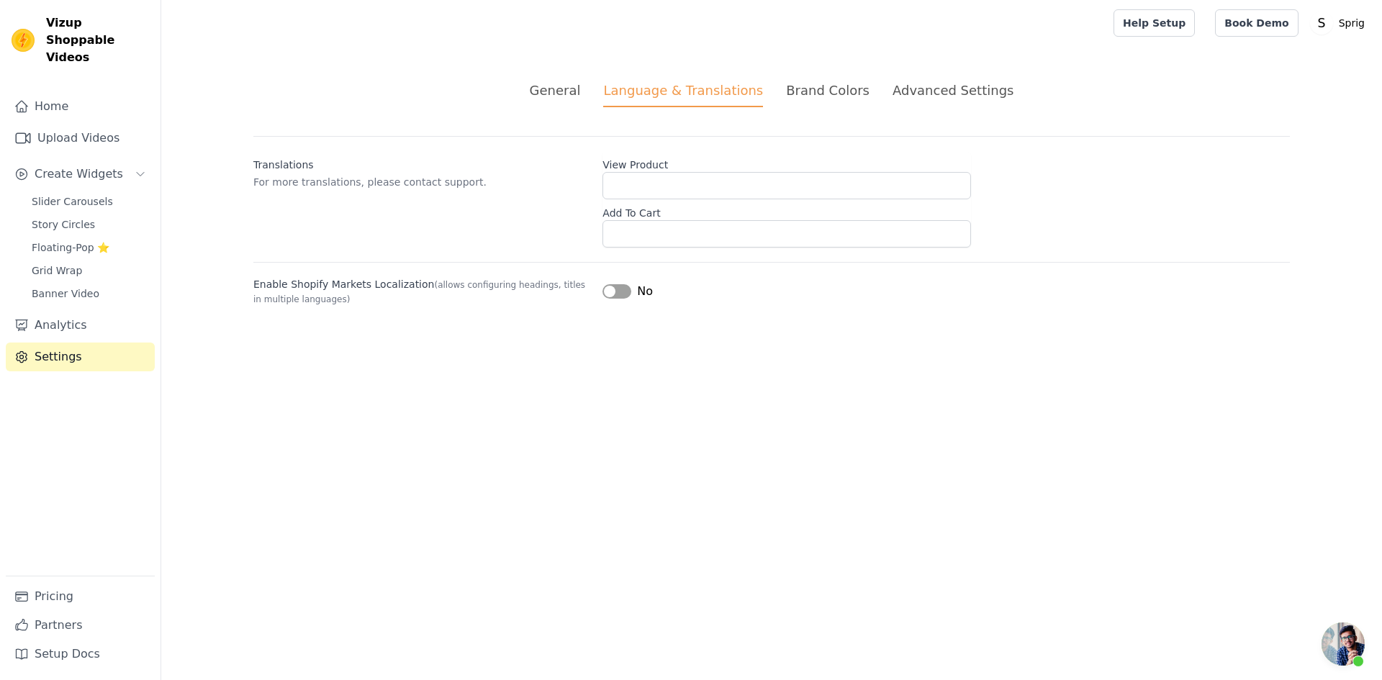
click at [815, 89] on div "Brand Colors" at bounding box center [827, 90] width 83 height 19
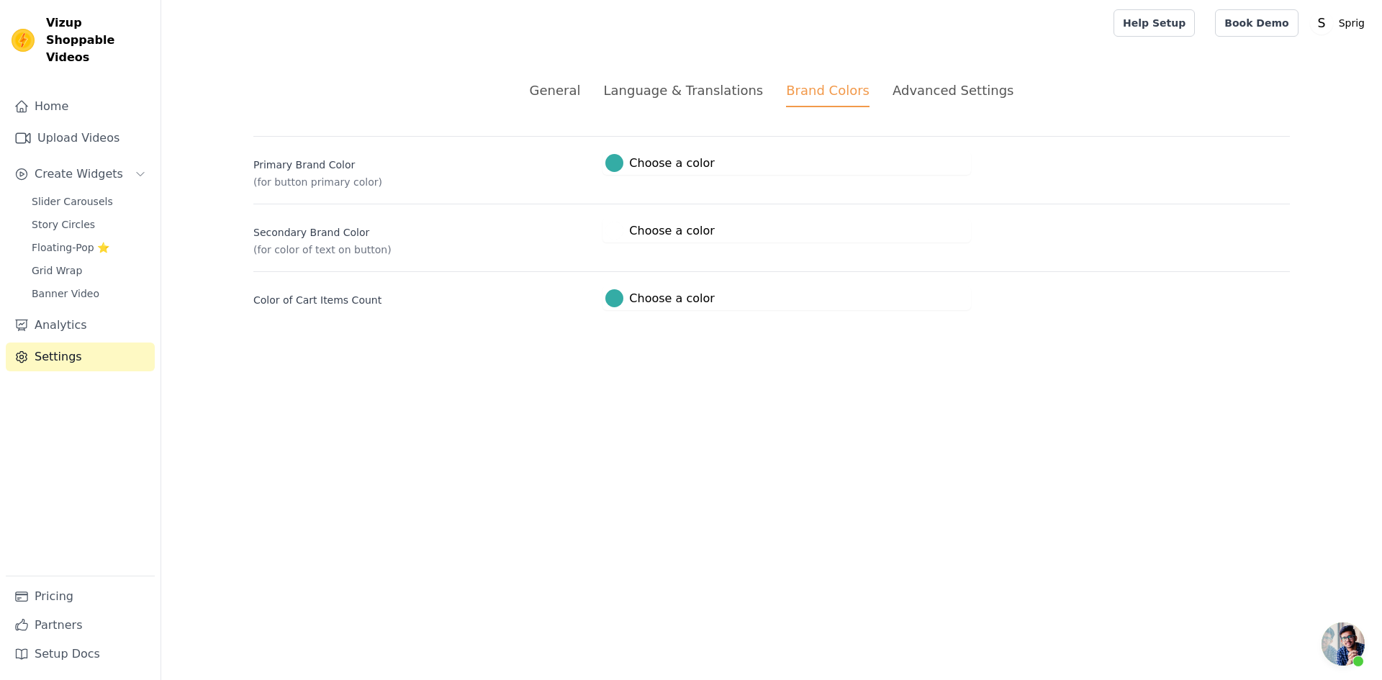
click at [892, 89] on div "Advanced Settings" at bounding box center [952, 90] width 121 height 19
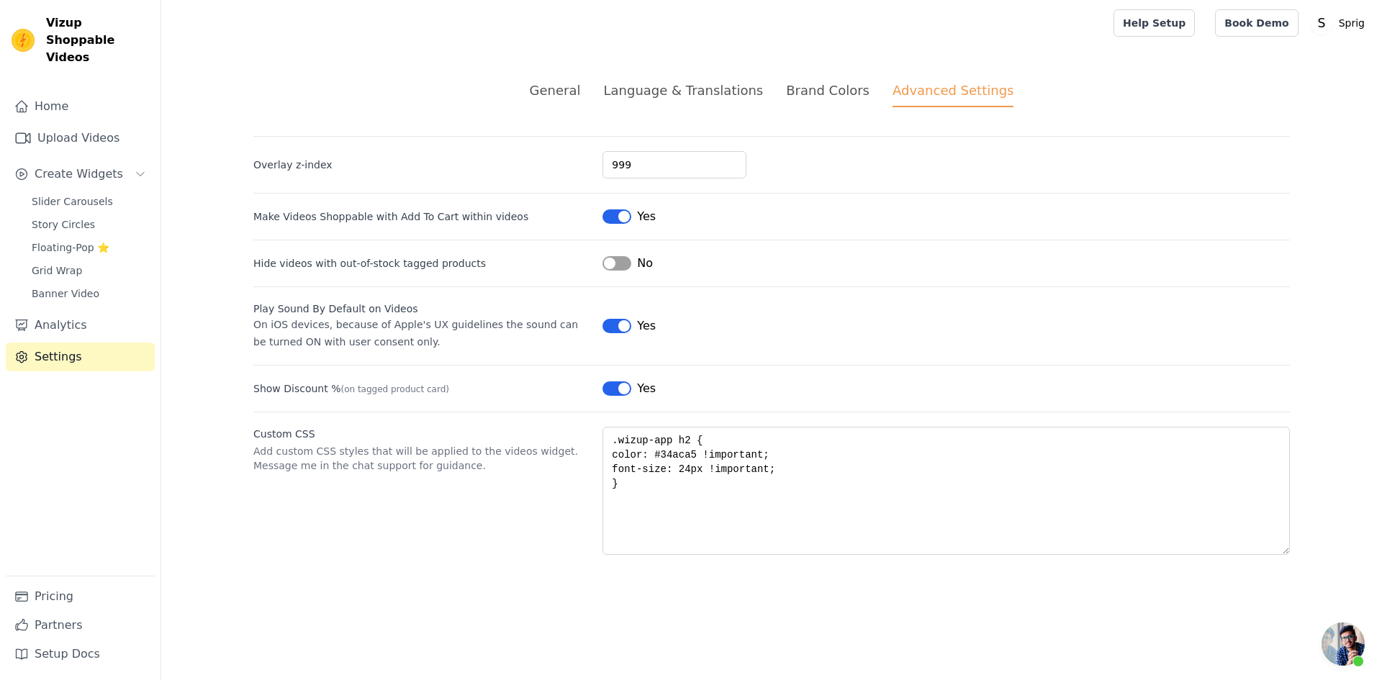
click at [813, 94] on div "Brand Colors" at bounding box center [827, 90] width 83 height 19
